Goal: Information Seeking & Learning: Learn about a topic

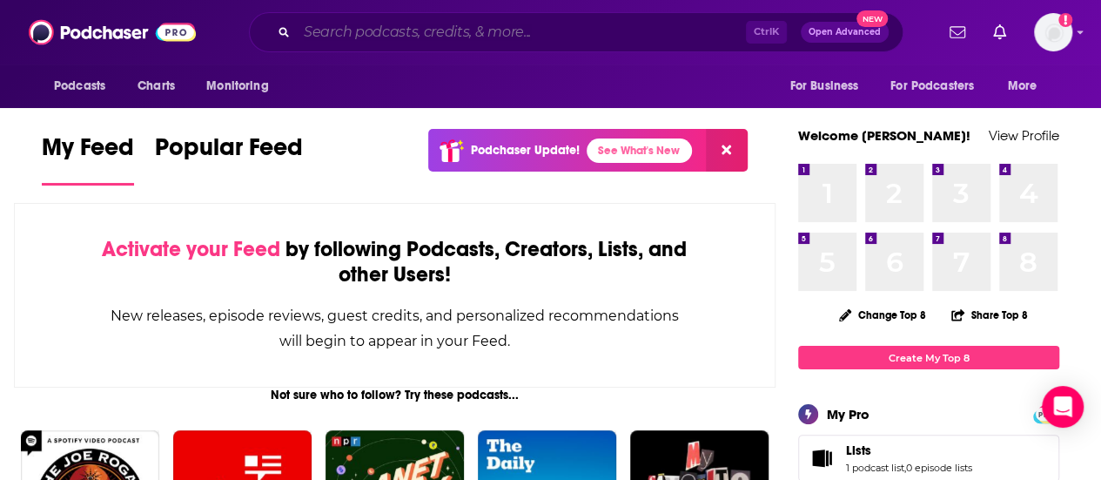
click at [465, 24] on input "Search podcasts, credits, & more..." at bounding box center [521, 32] width 449 height 28
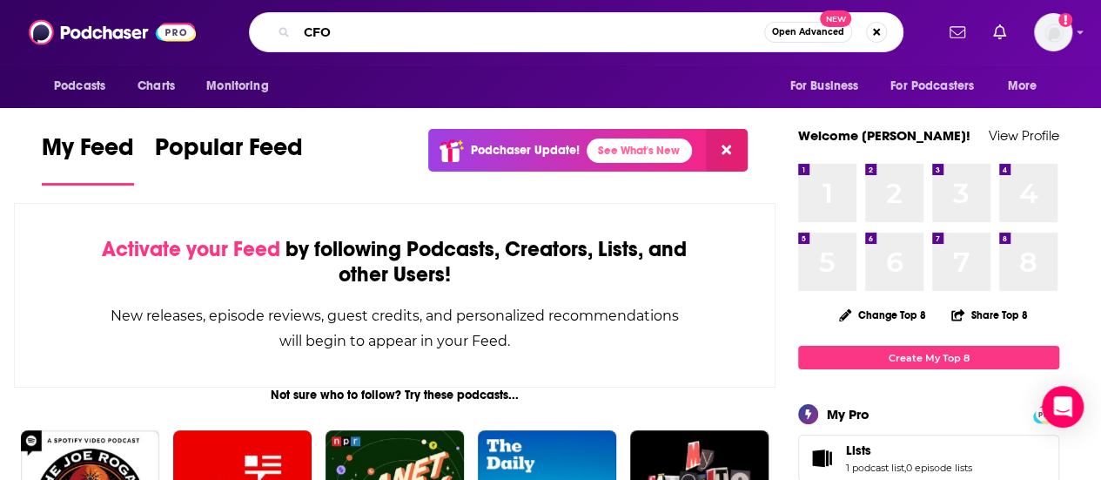
type input "CFO"
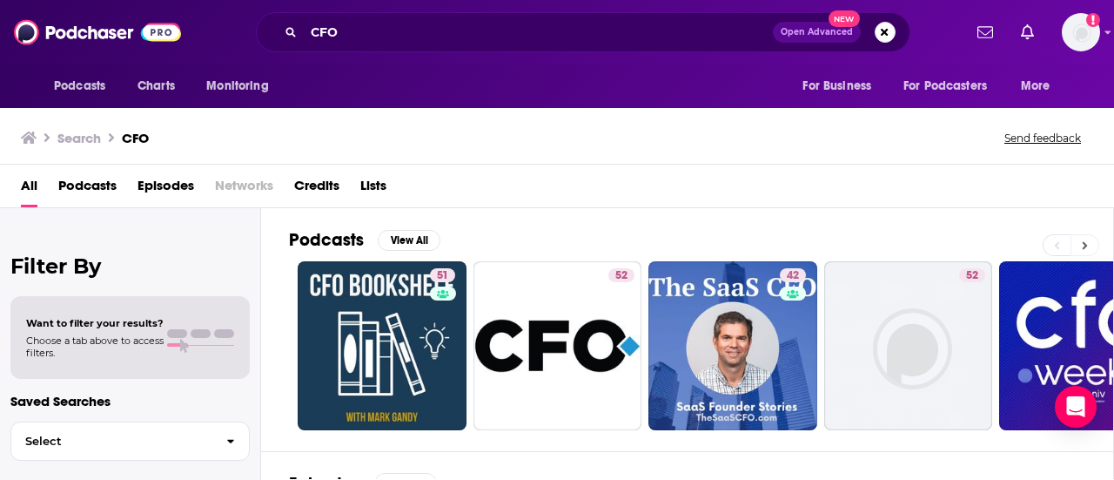
click at [1088, 245] on icon at bounding box center [1085, 245] width 6 height 12
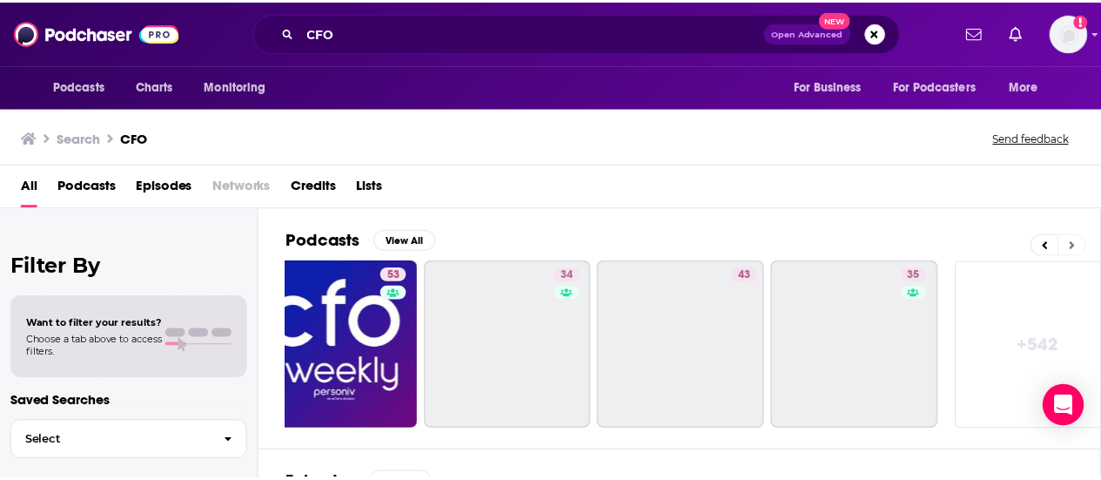
scroll to position [0, 773]
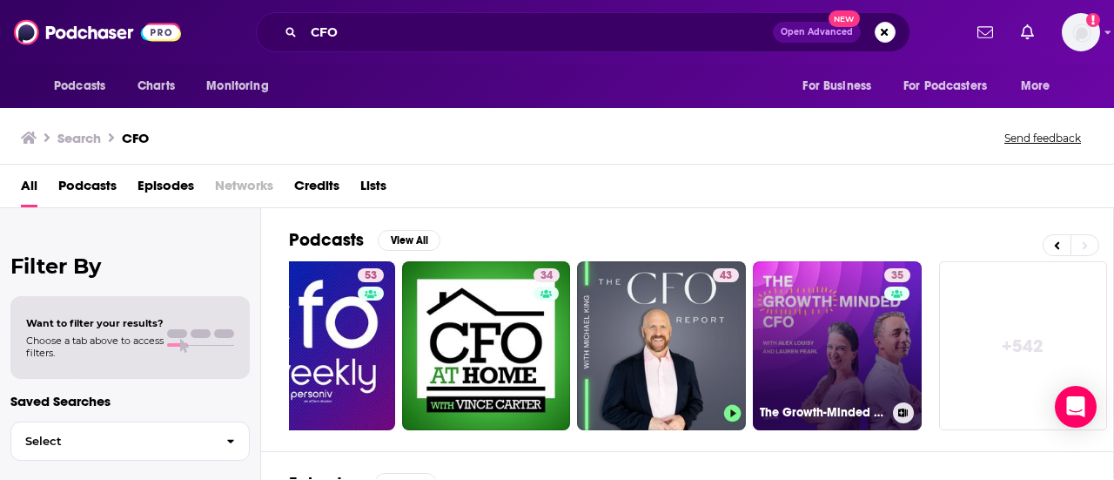
click at [797, 325] on link "35 The Growth-Minded CFO" at bounding box center [837, 345] width 169 height 169
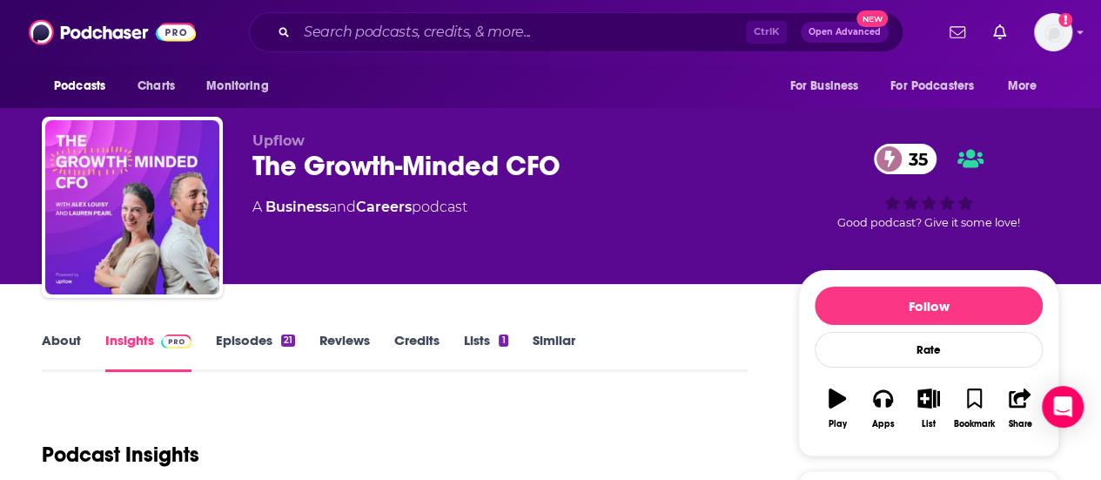
click at [484, 158] on div "The Growth-Minded CFO 35" at bounding box center [511, 166] width 518 height 34
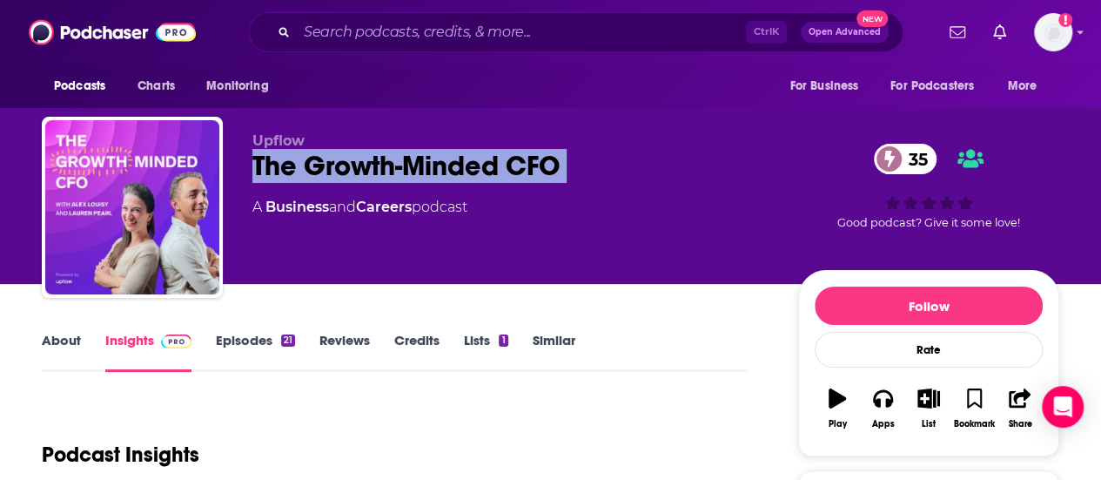
click at [484, 158] on div "The Growth-Minded CFO 35" at bounding box center [511, 166] width 518 height 34
copy div "The Growth-Minded CFO 35"
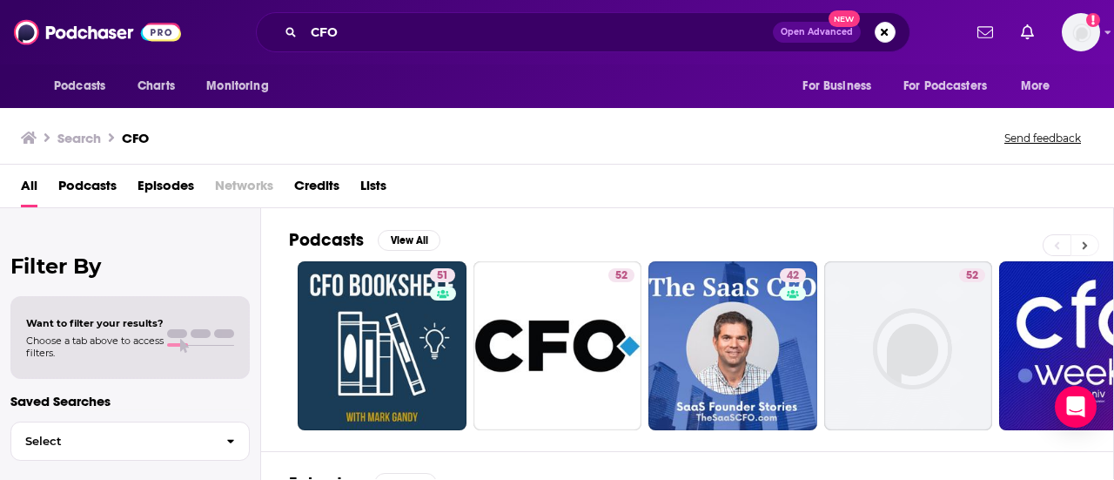
click at [1087, 243] on icon at bounding box center [1085, 245] width 6 height 12
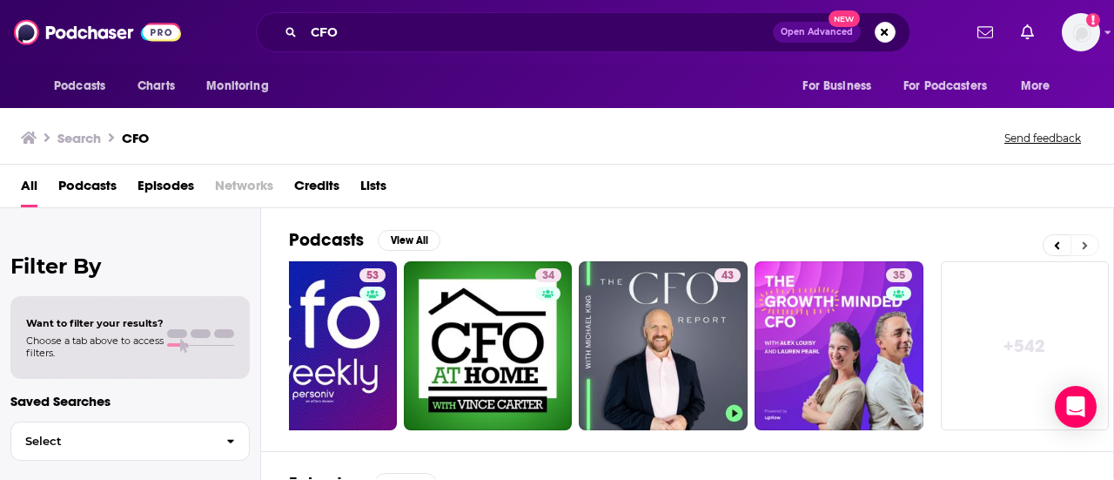
scroll to position [0, 773]
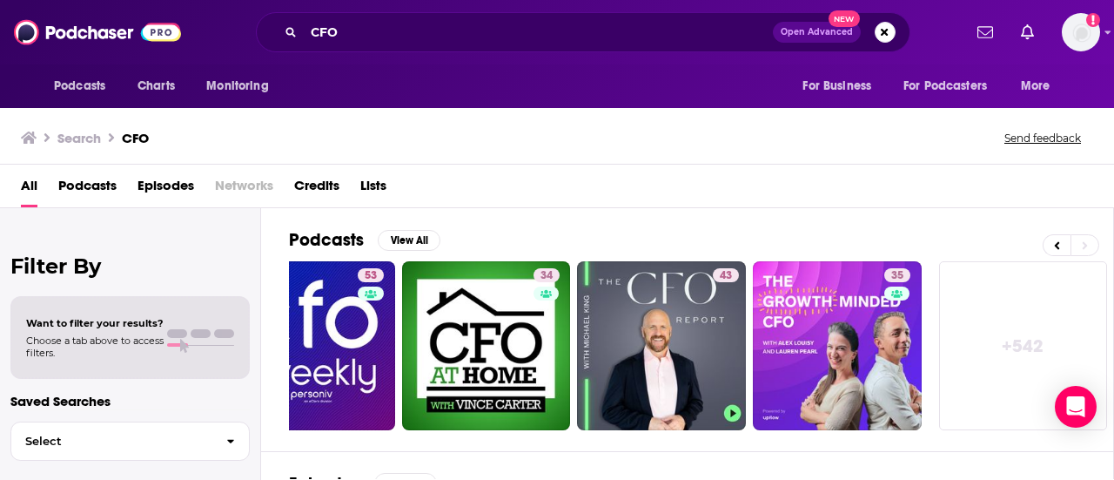
click at [1005, 340] on link "+ 542" at bounding box center [1023, 345] width 169 height 169
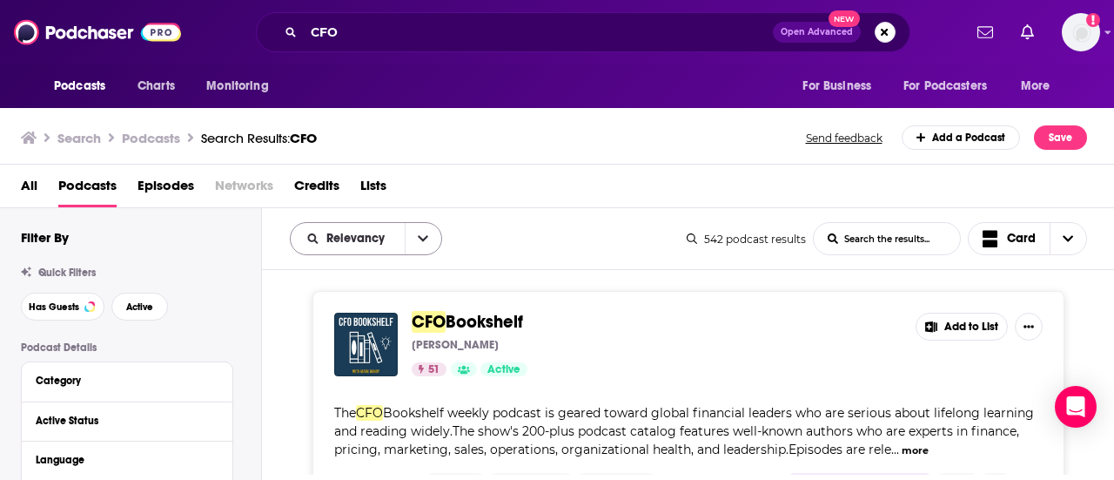
click at [420, 239] on icon "open menu" at bounding box center [423, 238] width 10 height 12
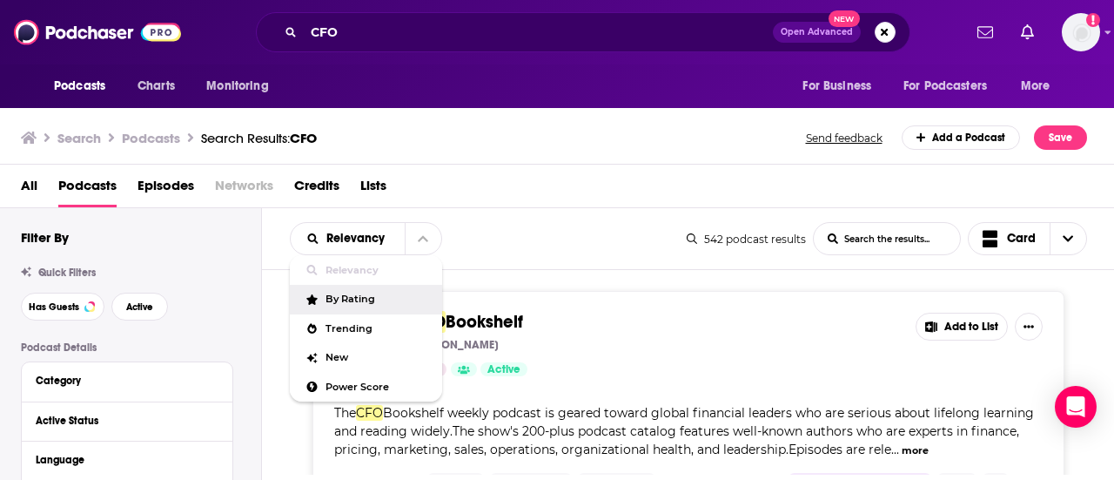
click at [536, 239] on div "Relevancy Relevancy By Rating Trending New Power Score List Search Input Search…" at bounding box center [488, 238] width 397 height 33
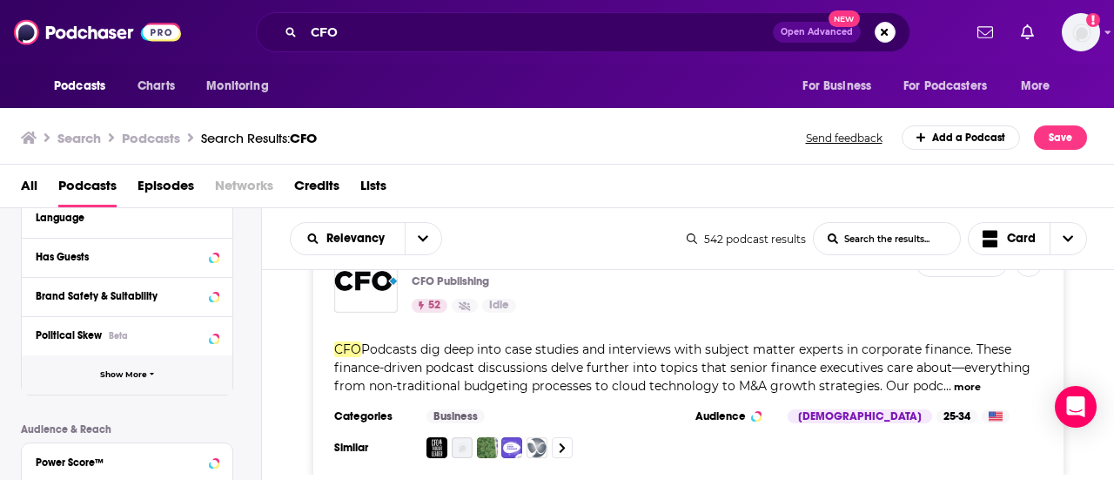
scroll to position [269, 0]
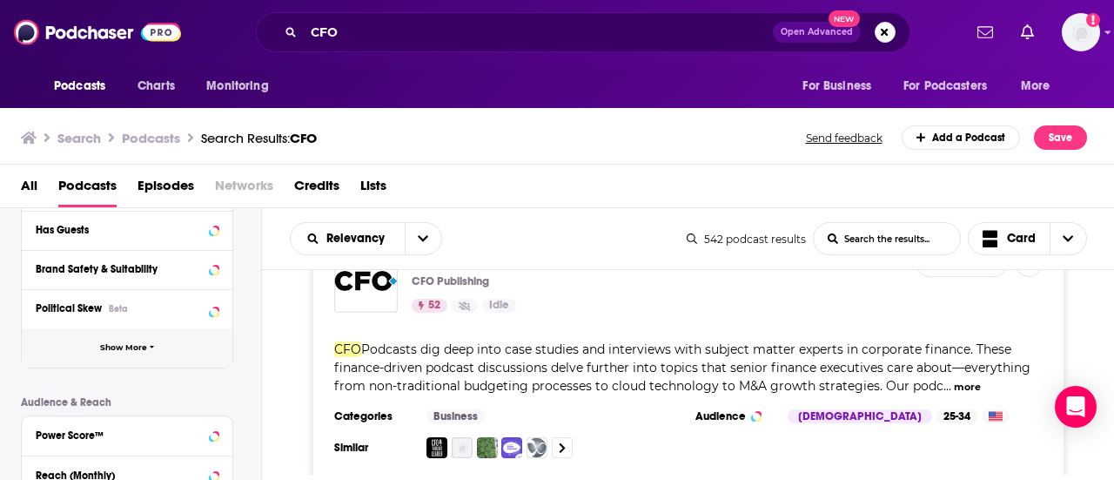
click at [139, 349] on span "Show More" at bounding box center [123, 348] width 47 height 10
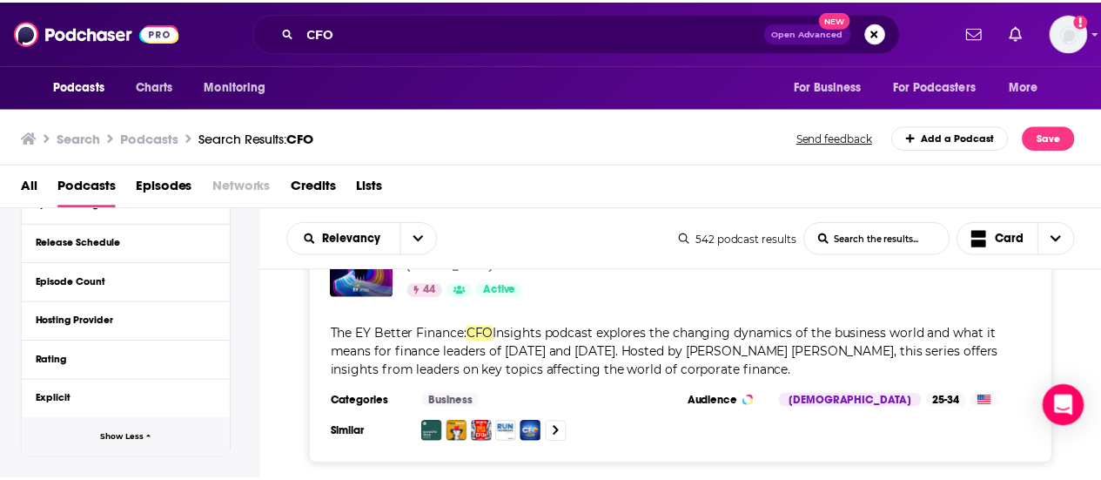
scroll to position [2438, 0]
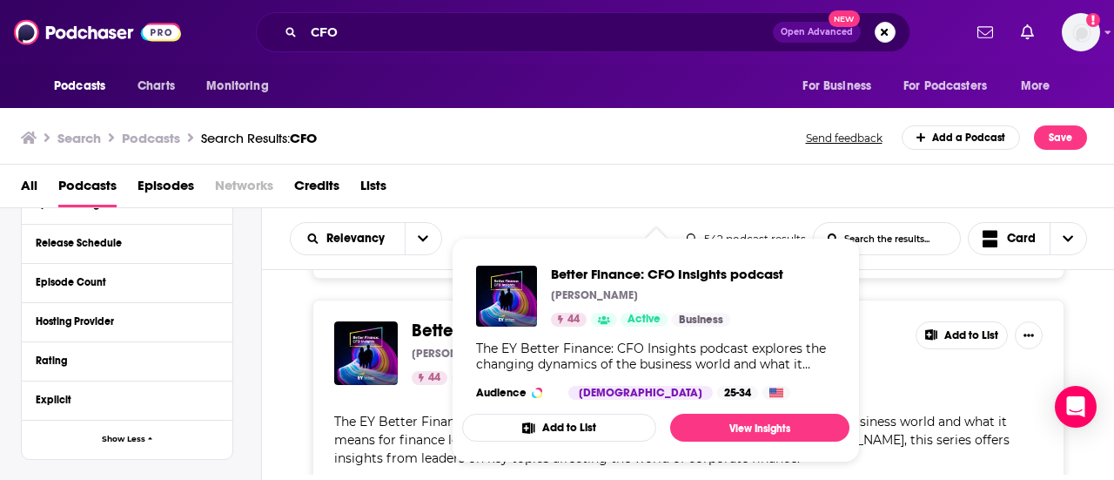
drag, startPoint x: 575, startPoint y: 336, endPoint x: 421, endPoint y: 344, distance: 153.4
click at [421, 341] on span "Better Finance:" at bounding box center [472, 331] width 120 height 22
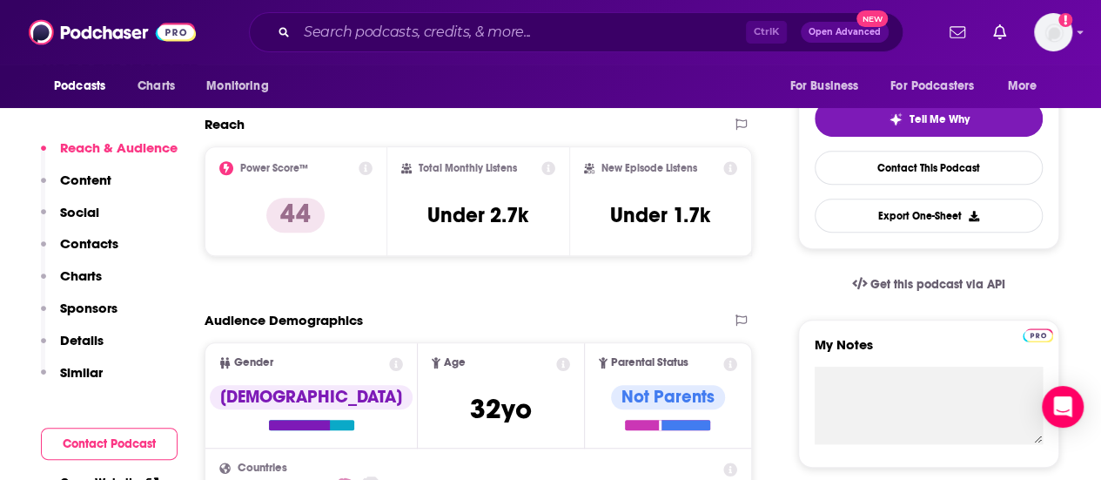
scroll to position [435, 0]
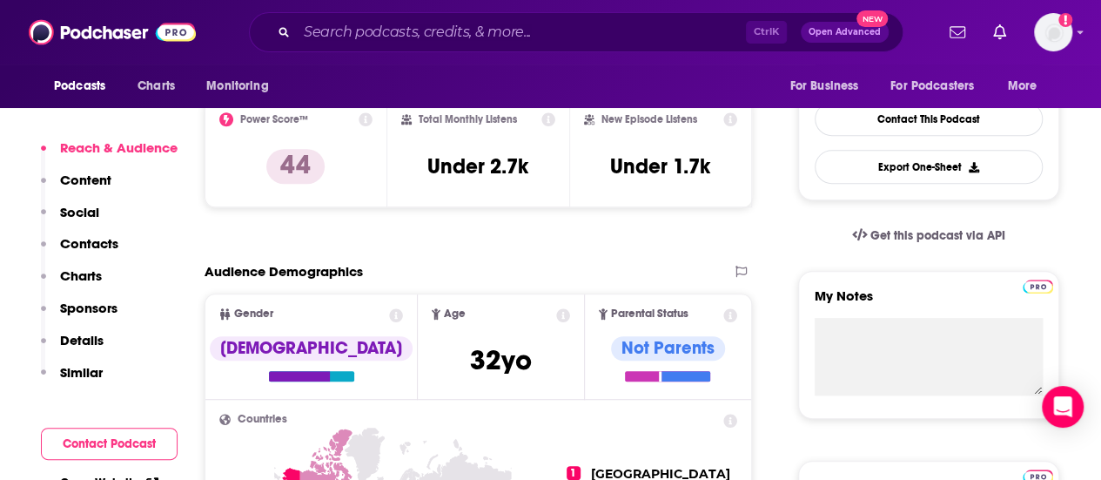
click at [108, 237] on p "Contacts" at bounding box center [89, 243] width 58 height 17
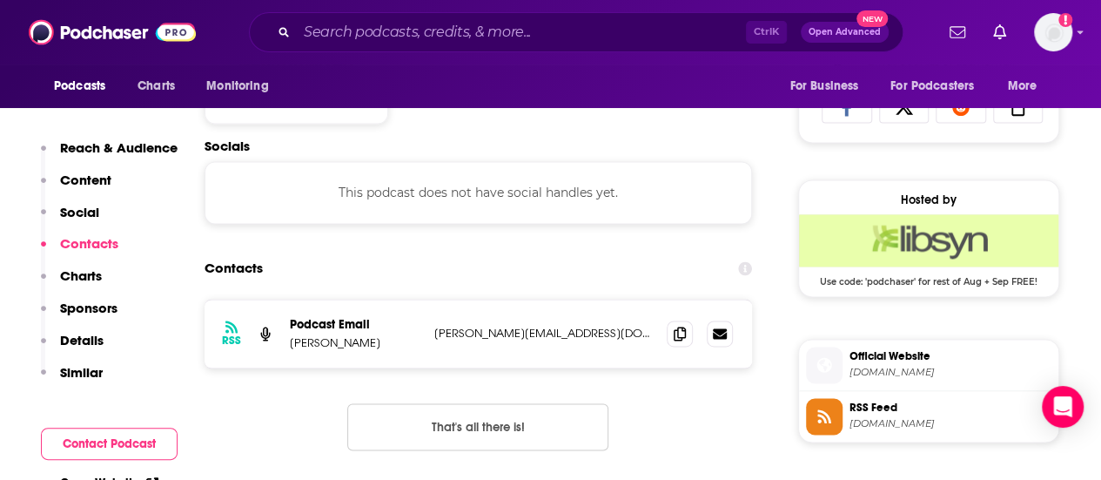
scroll to position [1168, 0]
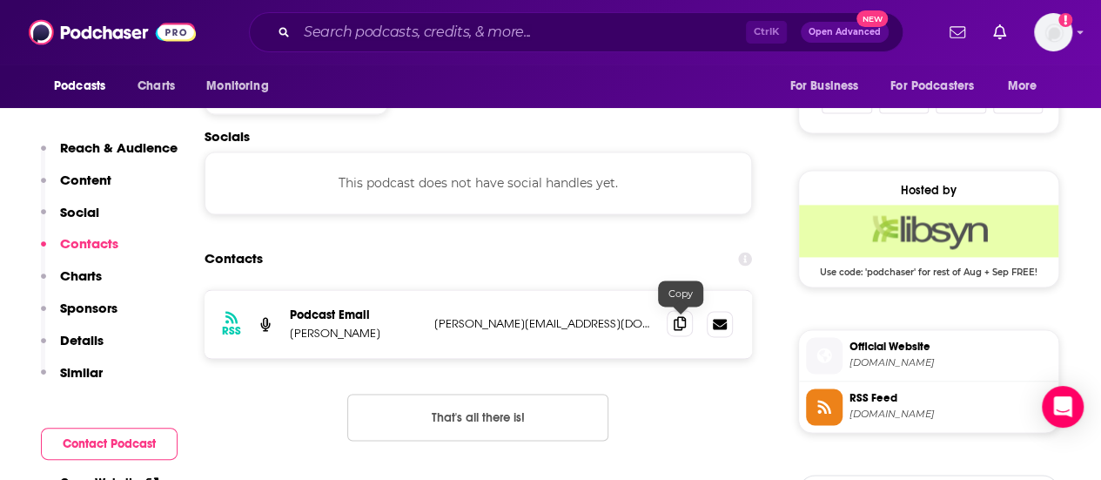
click at [686, 322] on span at bounding box center [680, 323] width 26 height 26
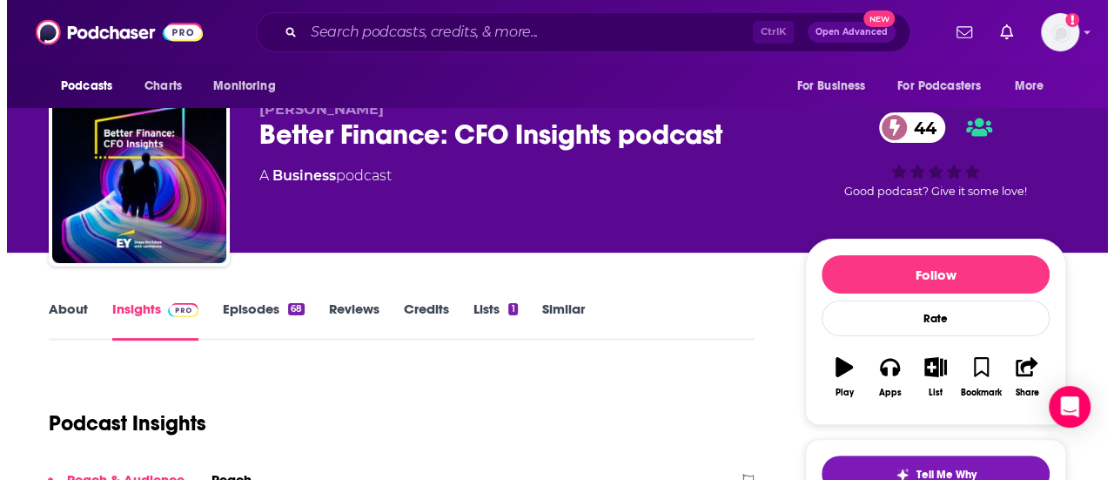
scroll to position [0, 0]
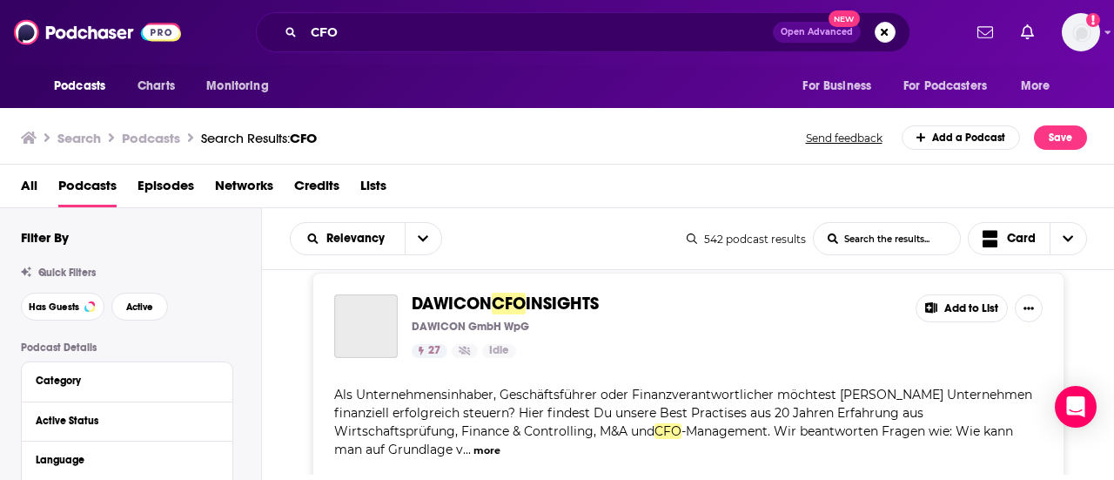
scroll to position [5223, 0]
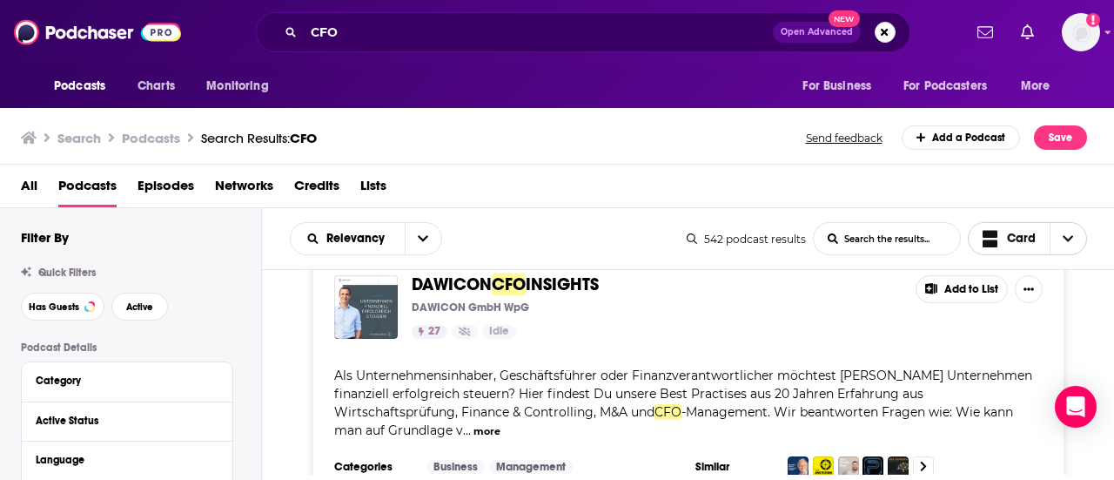
click at [1066, 234] on icon "Choose View" at bounding box center [1068, 238] width 10 height 12
click at [1009, 304] on div "Gallery" at bounding box center [1028, 300] width 120 height 30
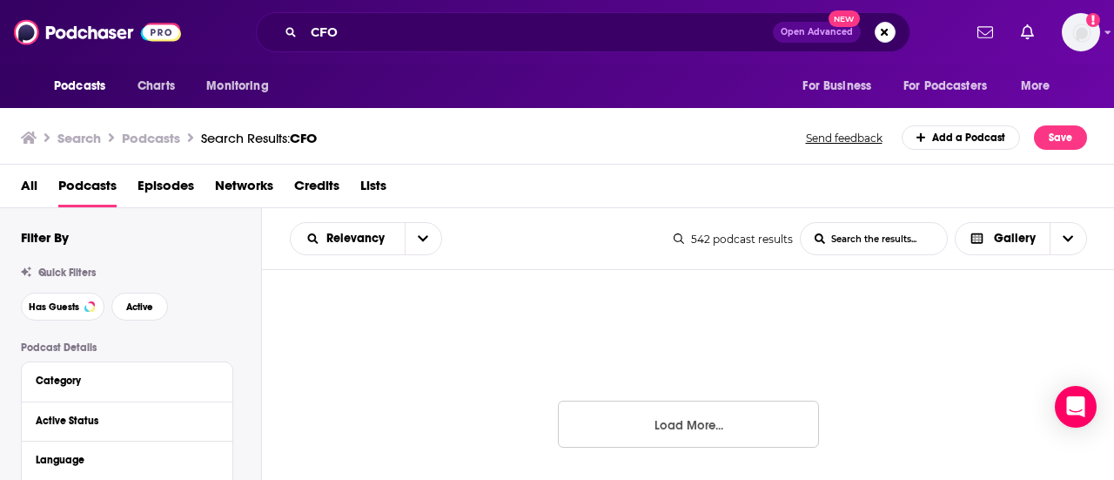
click at [721, 422] on button "Load More..." at bounding box center [688, 423] width 261 height 47
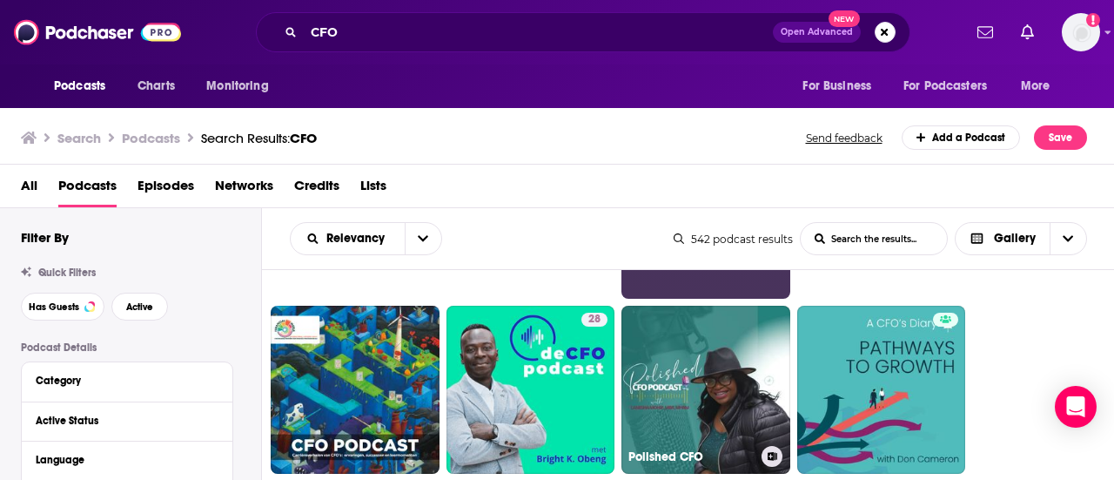
scroll to position [2185, 0]
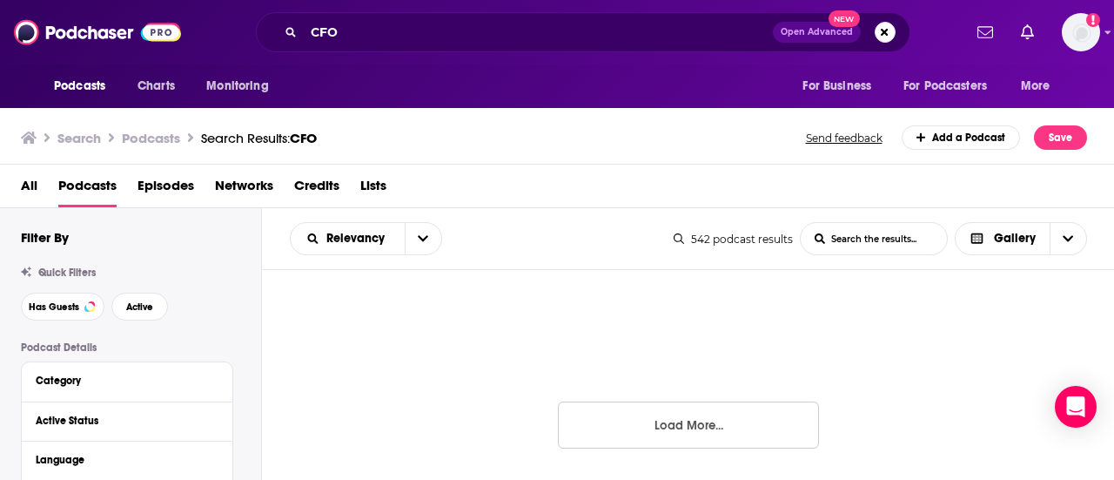
click at [654, 417] on button "Load More..." at bounding box center [688, 424] width 261 height 47
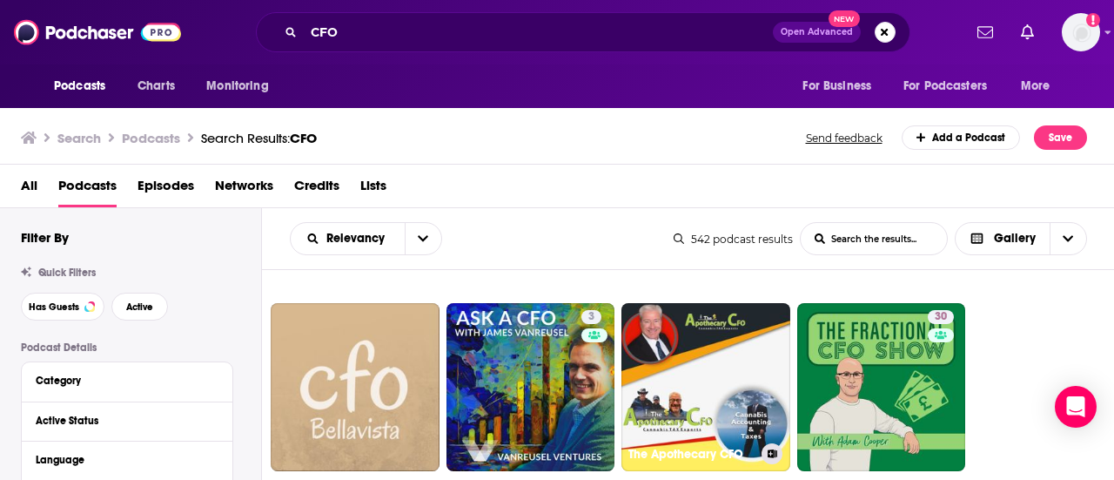
scroll to position [2795, 0]
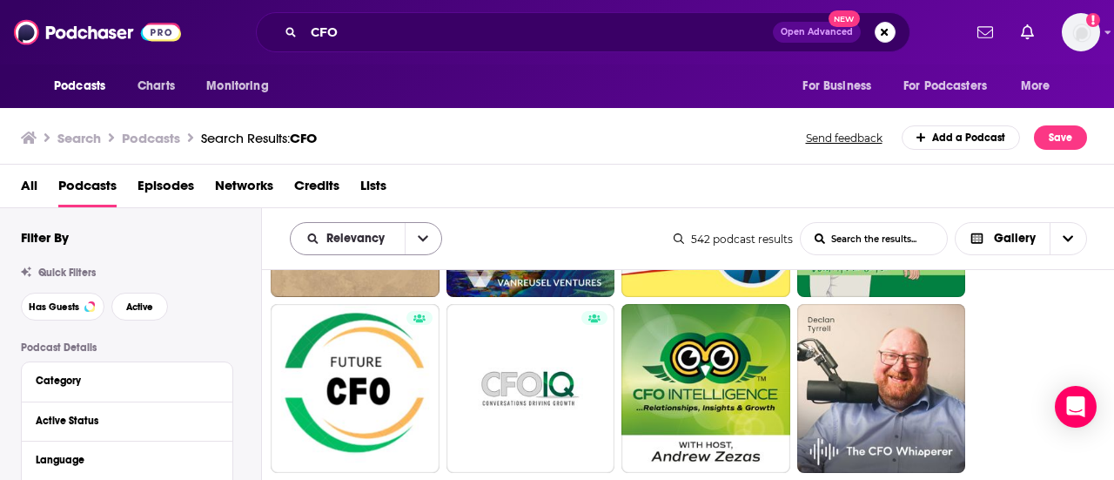
click at [418, 238] on icon "open menu" at bounding box center [423, 238] width 10 height 12
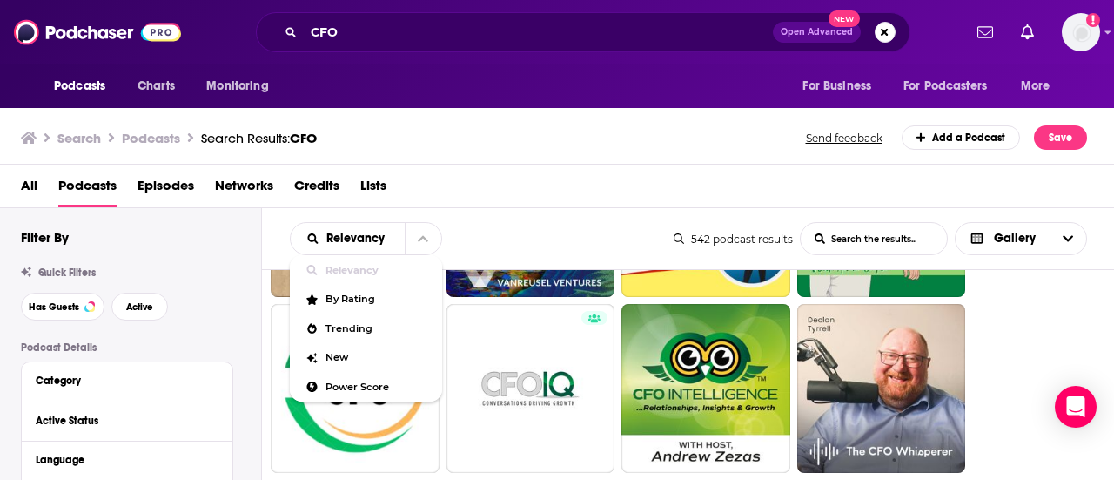
click at [551, 215] on div "Relevancy Relevancy By Rating Trending New Power Score List Search Input Search…" at bounding box center [688, 239] width 853 height 62
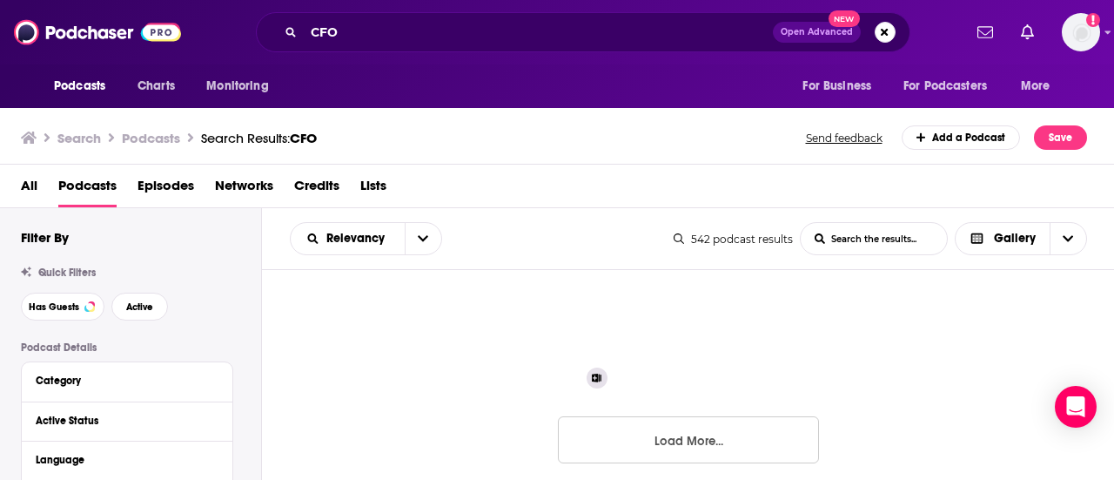
scroll to position [3230, 0]
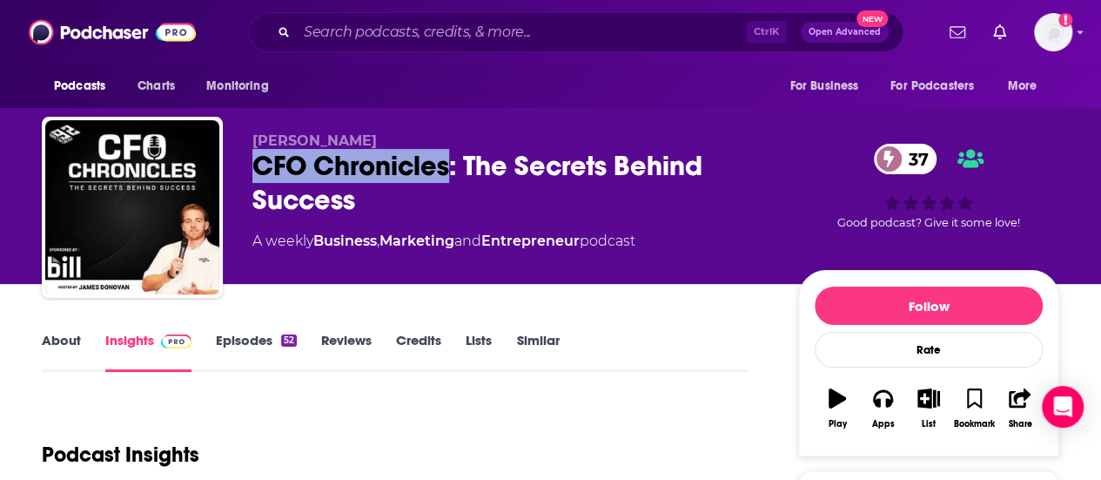
drag, startPoint x: 259, startPoint y: 165, endPoint x: 449, endPoint y: 165, distance: 189.8
click at [449, 165] on div "CFO Chronicles: The Secrets Behind Success 37" at bounding box center [511, 183] width 518 height 68
copy h2 "CFO Chronicles"
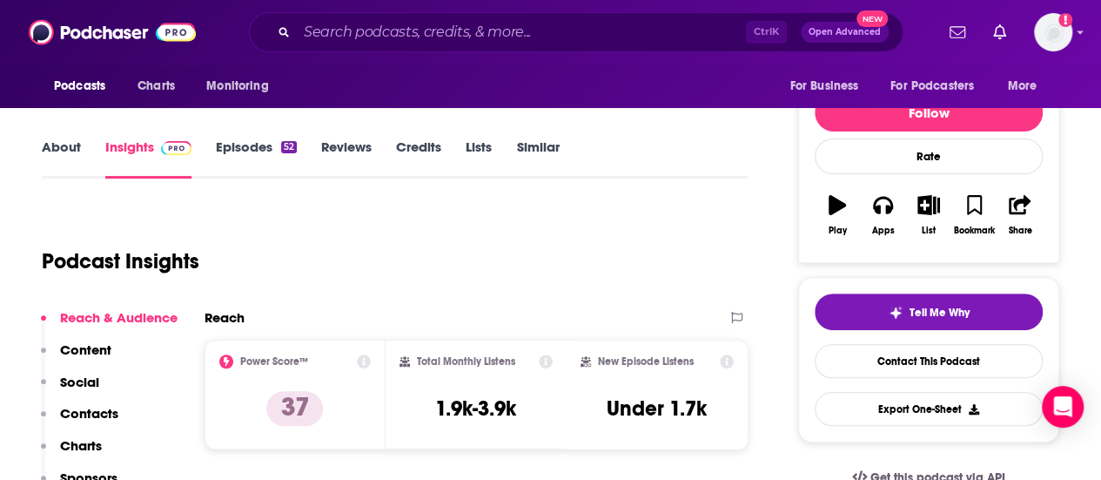
scroll to position [348, 0]
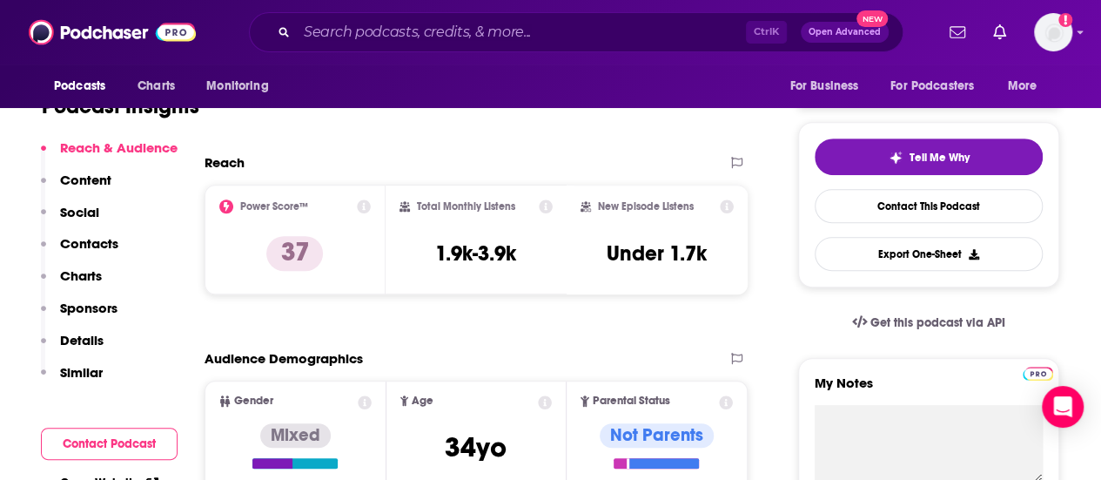
click at [87, 240] on p "Contacts" at bounding box center [89, 243] width 58 height 17
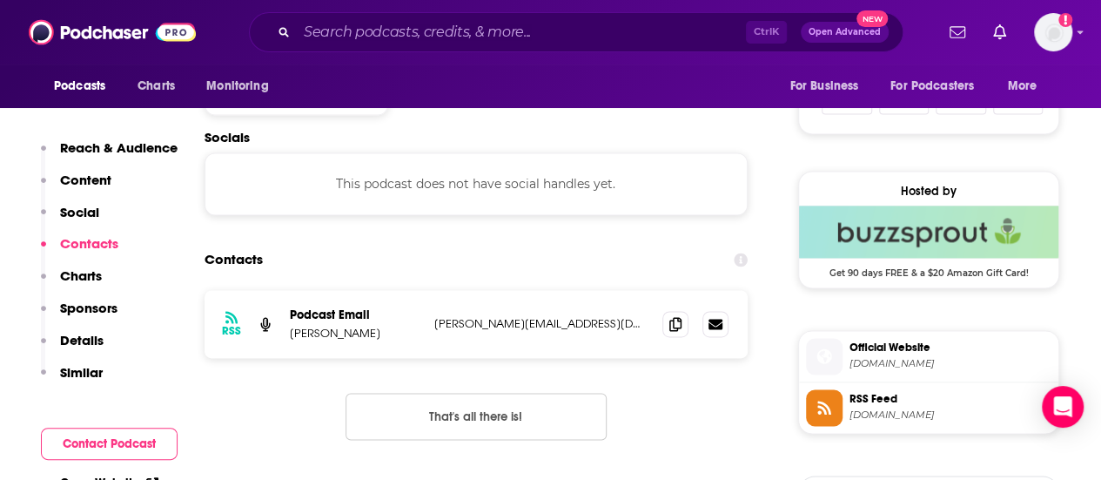
scroll to position [1168, 0]
click at [683, 326] on span at bounding box center [676, 322] width 26 height 26
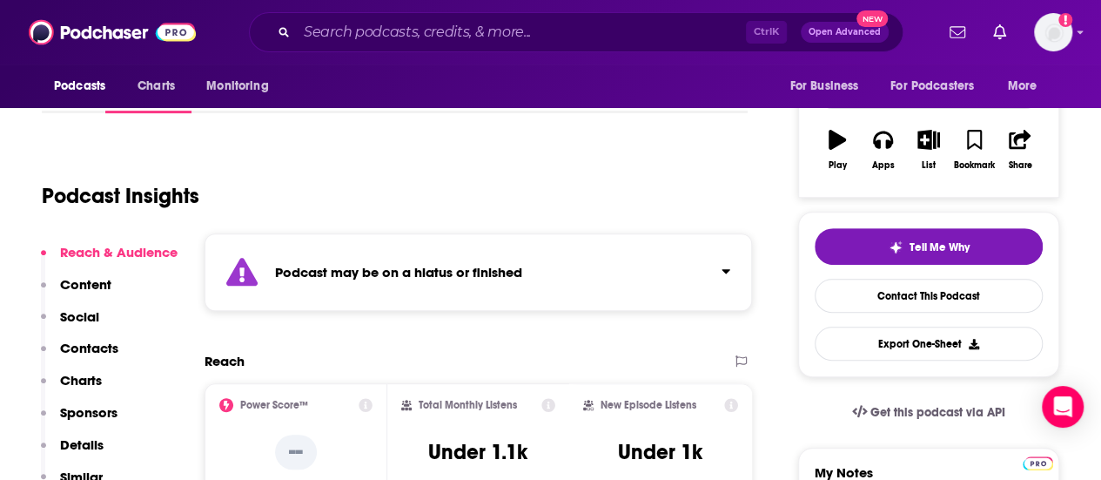
scroll to position [261, 0]
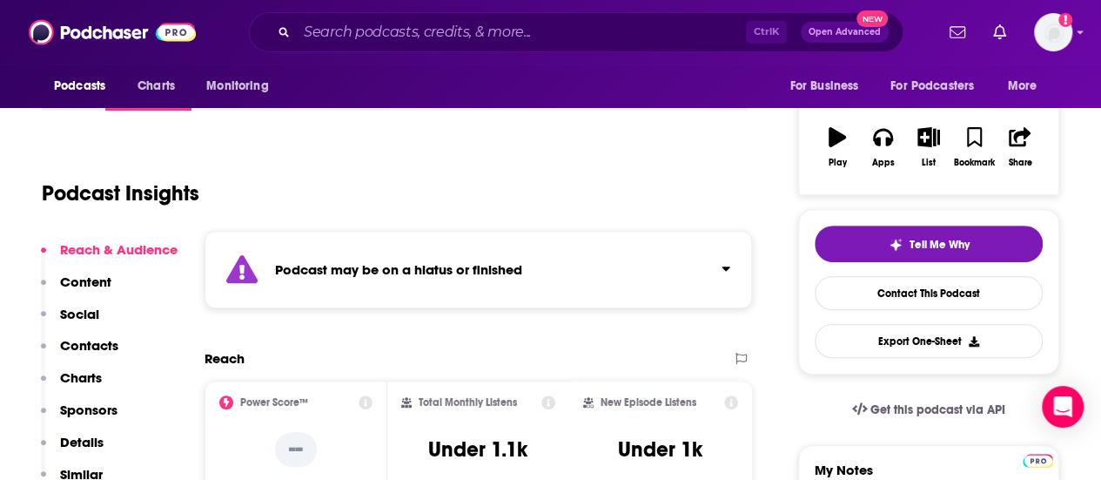
click at [103, 353] on p "Contacts" at bounding box center [89, 345] width 58 height 17
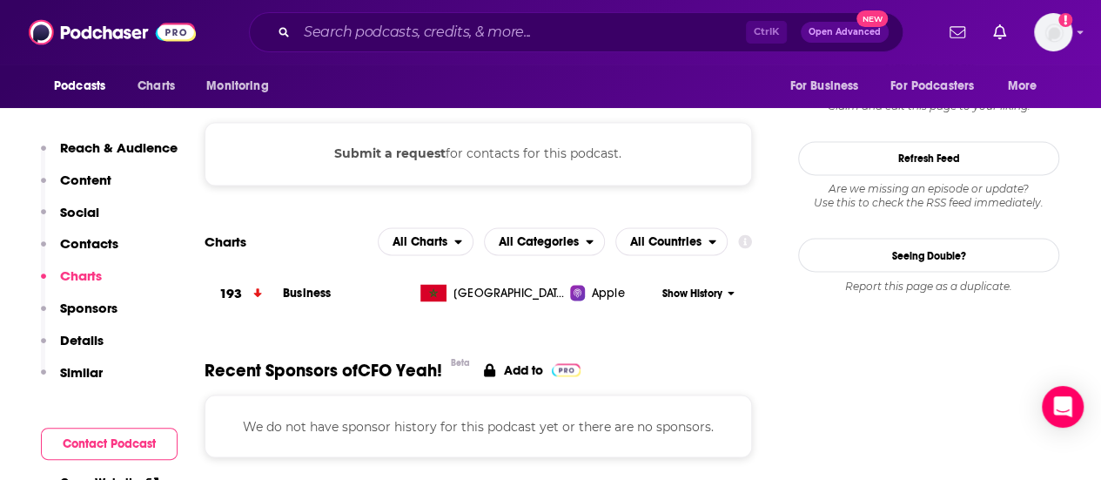
scroll to position [1446, 0]
